Goal: Check status: Check status

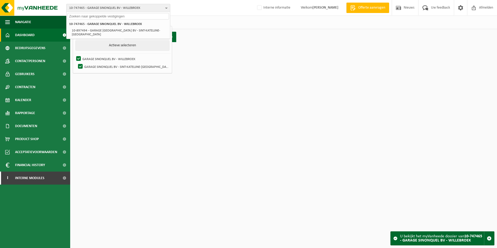
click at [99, 8] on span "10-747465 - GARAGE SINONQUEL BV - WILLEBROEK" at bounding box center [116, 8] width 94 height 8
click at [140, 6] on span "10-747465 - GARAGE SINONQUEL BV - WILLEBROEK" at bounding box center [116, 8] width 94 height 8
click at [128, 15] on input "text" at bounding box center [118, 16] width 101 height 6
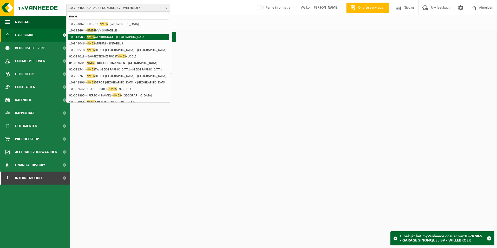
scroll to position [26, 0]
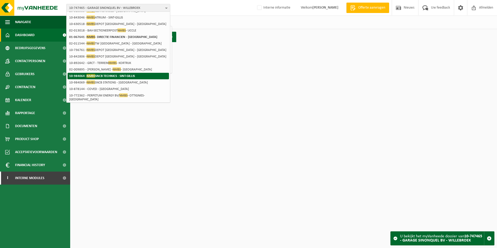
type input "nmbs"
click at [132, 75] on strong "10-984064 - NMBS SNCB TECHNICS - SINT-GILLIS" at bounding box center [102, 76] width 66 height 4
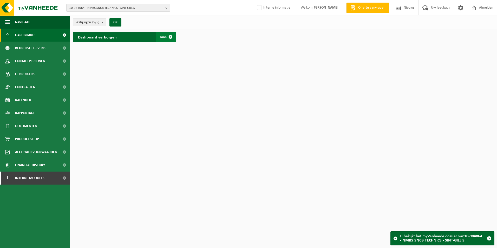
click at [169, 37] on span at bounding box center [170, 37] width 10 height 10
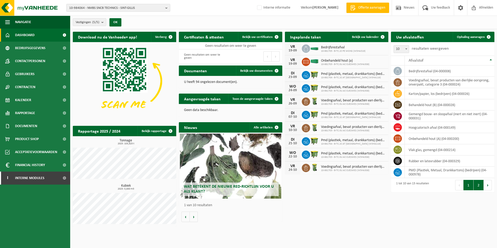
click at [479, 185] on button "2" at bounding box center [479, 185] width 10 height 10
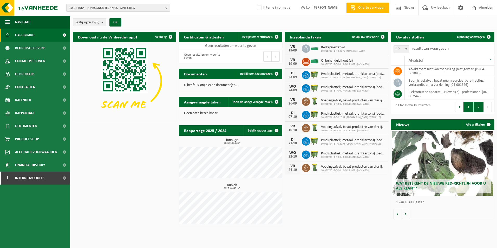
click at [471, 109] on button "1" at bounding box center [469, 107] width 10 height 10
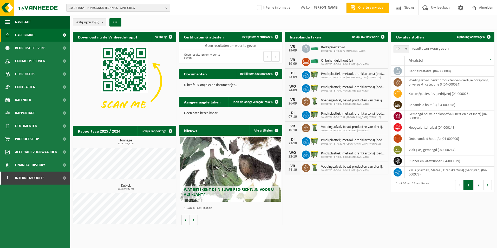
click at [115, 8] on span "10-984064 - NMBS SNCB TECHNICS - SINT-GILLIS" at bounding box center [116, 8] width 94 height 8
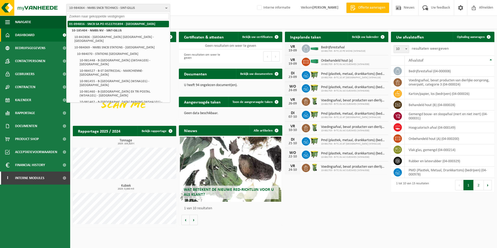
click at [131, 23] on strong "01-094816 - SNCB SA PO 4522791894 - [GEOGRAPHIC_DATA]" at bounding box center [112, 23] width 86 height 3
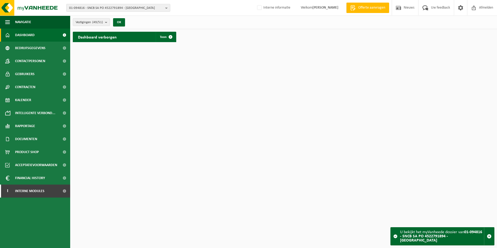
click at [111, 24] on div "Vestigingen (49/51) Alles selecteren Alles deselecteren Actieve selecteren SNCB…" at bounding box center [100, 22] width 61 height 11
click at [108, 23] on b "submit" at bounding box center [107, 21] width 5 height 7
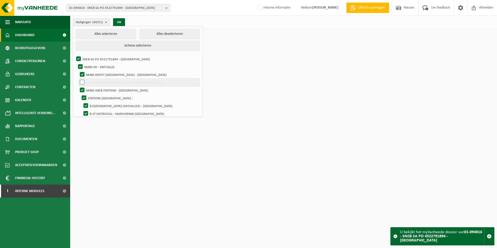
click at [83, 82] on label "NMBS DEPOT TOURNAI - TOURNAI" at bounding box center [139, 83] width 121 height 8
click at [78, 79] on input "NMBS DEPOT TOURNAI - TOURNAI" at bounding box center [78, 78] width 0 height 0
checkbox input "true"
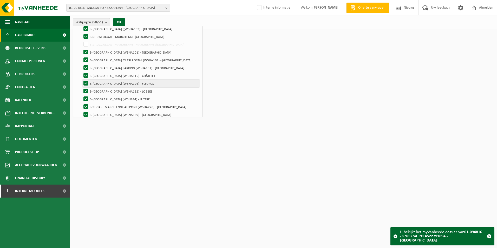
scroll to position [78, 0]
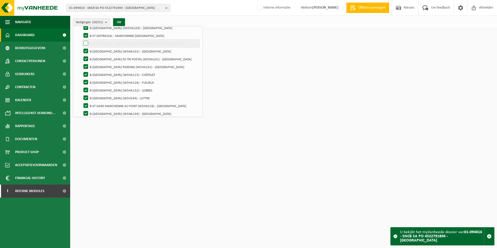
click at [84, 43] on label "B-ST DISTRICOAL - MARCHIENNE - MARCHIENNE-AU-PONT" at bounding box center [140, 44] width 117 height 8
click at [82, 40] on input "B-ST DISTRICOAL - MARCHIENNE - MARCHIENNE-AU-PONT" at bounding box center [81, 39] width 0 height 0
click at [84, 44] on label "B-ST DISTRICOAL - MARCHIENNE - MARCHIENNE-AU-PONT" at bounding box center [140, 44] width 117 height 8
click at [82, 40] on input "B-ST DISTRICOAL - MARCHIENNE - MARCHIENNE-AU-PONT" at bounding box center [81, 39] width 0 height 0
checkbox input "false"
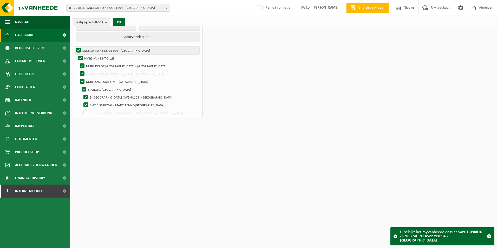
scroll to position [0, 0]
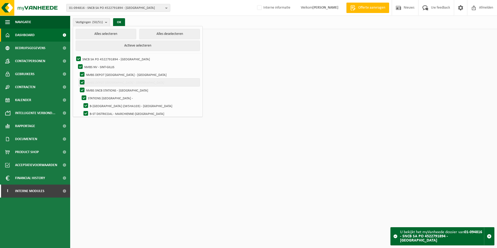
click at [82, 82] on label "NMBS DEPOT TOURNAI - TOURNAI" at bounding box center [139, 83] width 121 height 8
click at [78, 79] on input "NMBS DEPOT TOURNAI - TOURNAI" at bounding box center [78, 78] width 0 height 0
checkbox input "false"
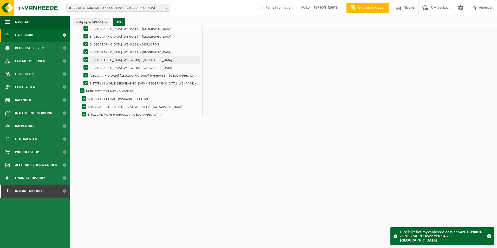
scroll to position [338, 0]
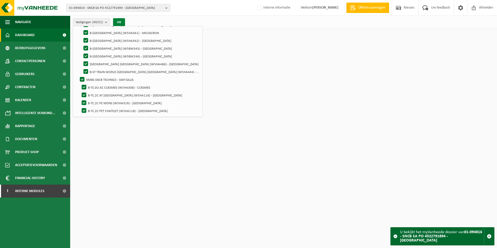
click at [120, 25] on button "OK" at bounding box center [119, 22] width 12 height 8
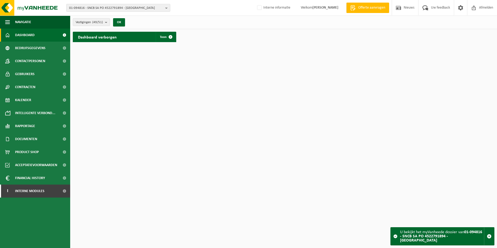
click at [123, 35] on div "Dashboard verborgen Toon" at bounding box center [124, 37] width 103 height 10
click at [172, 38] on span at bounding box center [170, 37] width 10 height 10
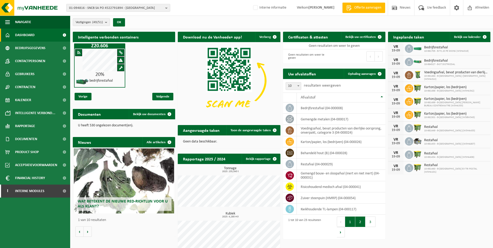
click at [362, 220] on button "2" at bounding box center [360, 222] width 10 height 10
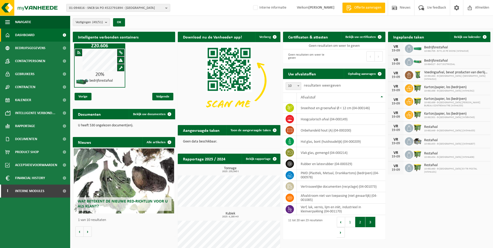
click at [369, 223] on button "3" at bounding box center [371, 222] width 10 height 10
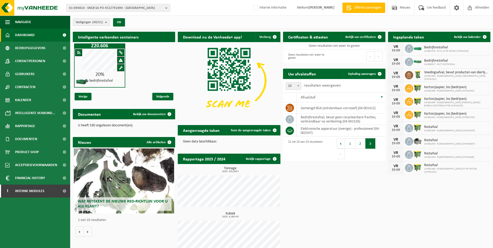
click at [325, 174] on div "Intelligente verbonden containers Z20.606 20% bedrijfsrestafval Vorige Volgende…" at bounding box center [281, 143] width 420 height 228
click at [361, 218] on div "Intelligente verbonden containers Z20.606 20% bedrijfsrestafval Vorige Volgende…" at bounding box center [281, 143] width 420 height 228
click at [310, 170] on div "Intelligente verbonden containers Z20.606 20% bedrijfsrestafval Vorige Volgende…" at bounding box center [281, 143] width 420 height 228
drag, startPoint x: 428, startPoint y: 226, endPoint x: 440, endPoint y: 221, distance: 12.8
click at [429, 225] on div "Intelligente verbonden containers Z20.606 20% bedrijfsrestafval Vorige Volgende…" at bounding box center [281, 143] width 420 height 228
